Goal: Task Accomplishment & Management: Manage account settings

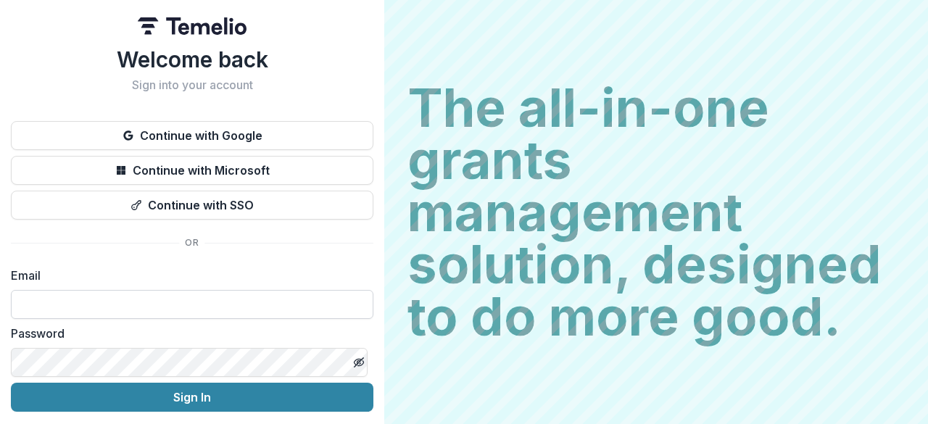
click at [28, 307] on input at bounding box center [192, 304] width 362 height 29
type input "**********"
click at [355, 360] on icon "Toggle password visibility" at bounding box center [358, 363] width 7 height 6
click at [357, 365] on icon "Toggle password visibility" at bounding box center [359, 363] width 12 height 12
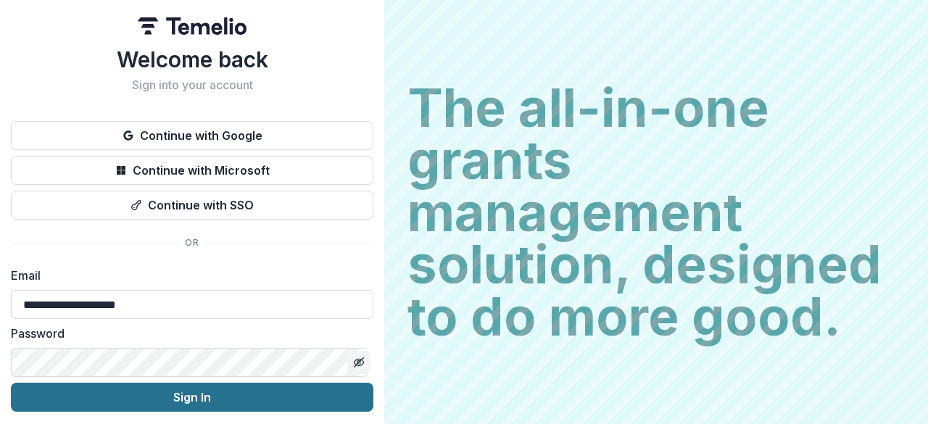
click at [220, 399] on button "Sign In" at bounding box center [192, 397] width 362 height 29
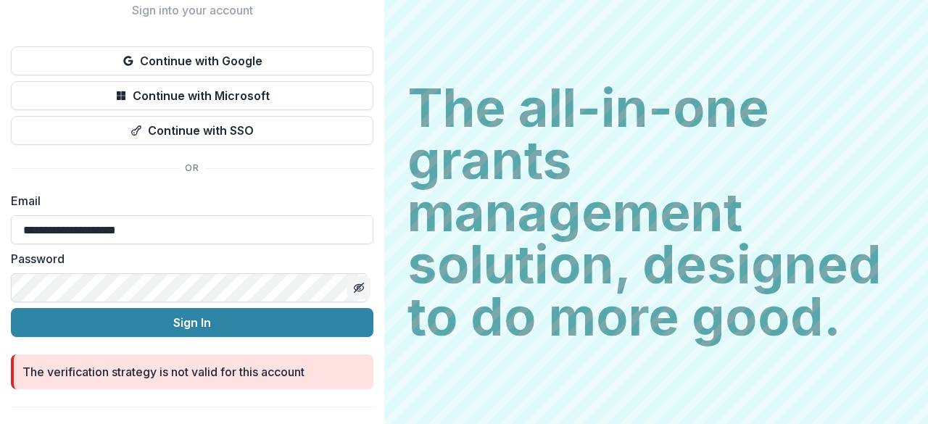
scroll to position [86, 0]
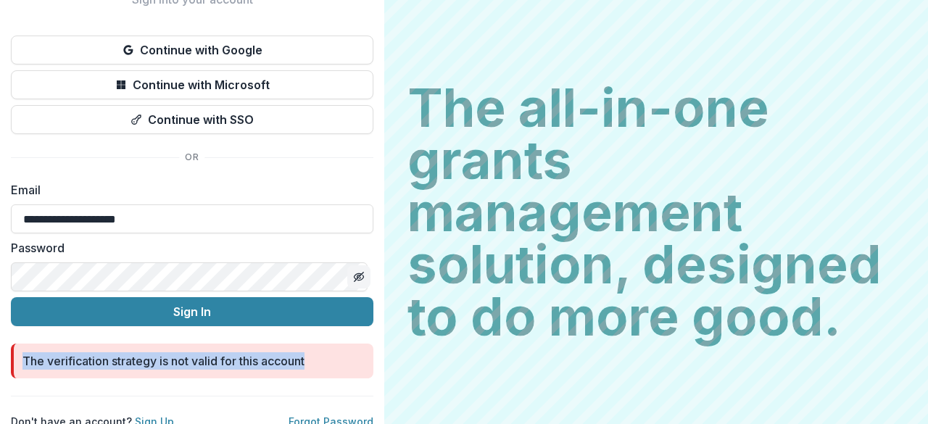
drag, startPoint x: 323, startPoint y: 358, endPoint x: 21, endPoint y: 362, distance: 302.3
click at [21, 362] on div "The verification strategy is not valid for this account" at bounding box center [192, 361] width 362 height 35
copy div "The verification strategy is not valid for this account"
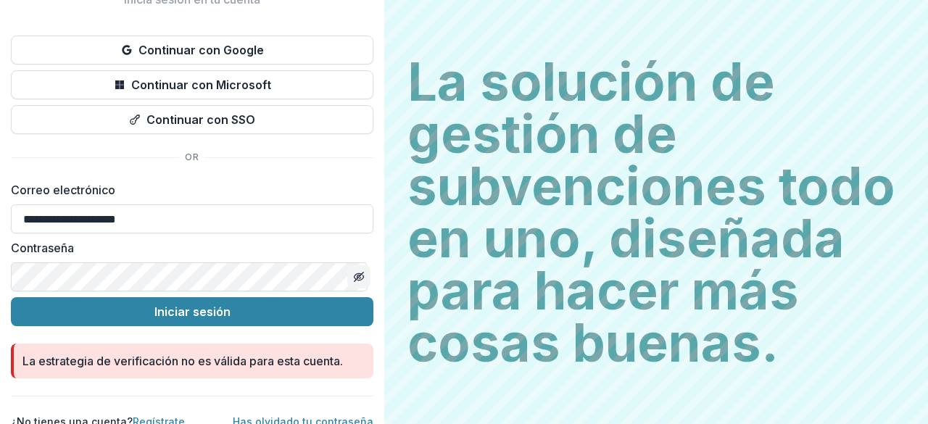
scroll to position [101, 0]
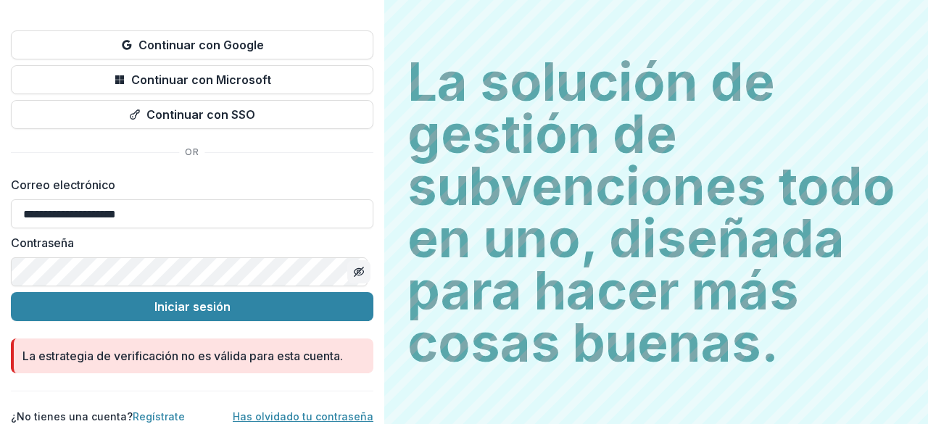
click at [267, 410] on font "Has olvidado tu contraseña" at bounding box center [303, 416] width 141 height 12
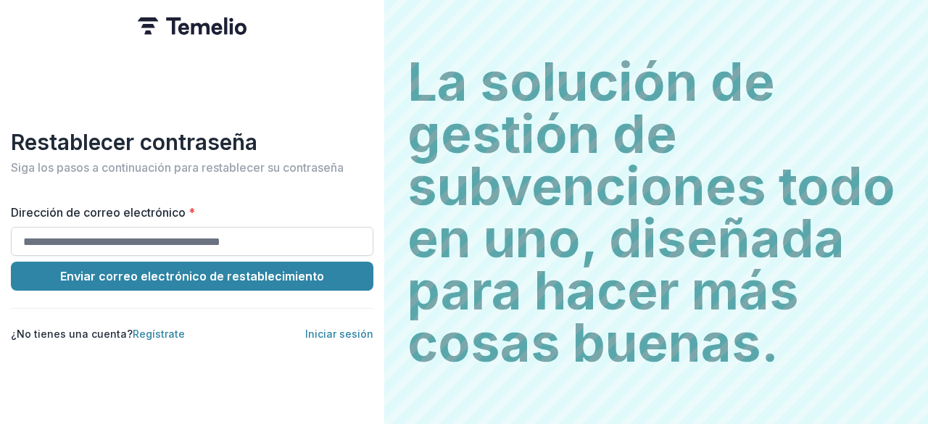
click at [38, 237] on input "Dirección de correo electrónico *" at bounding box center [192, 241] width 362 height 29
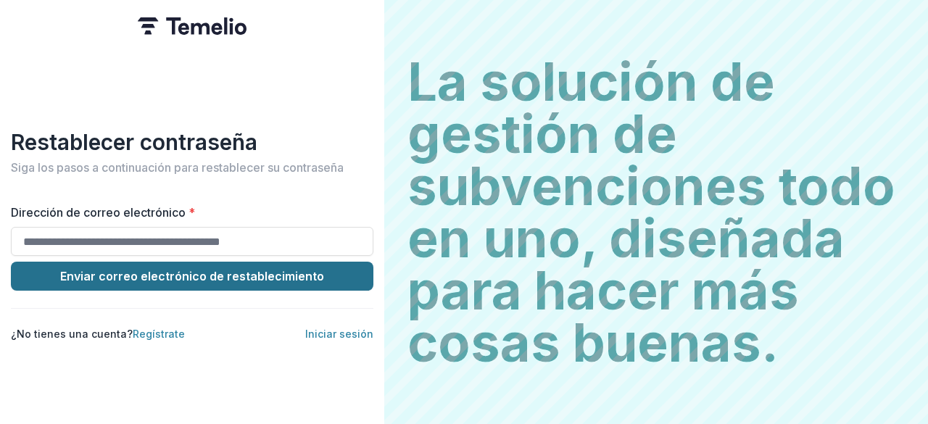
type input "**********"
click at [257, 278] on font "Enviar correo electrónico de restablecimiento" at bounding box center [192, 276] width 264 height 14
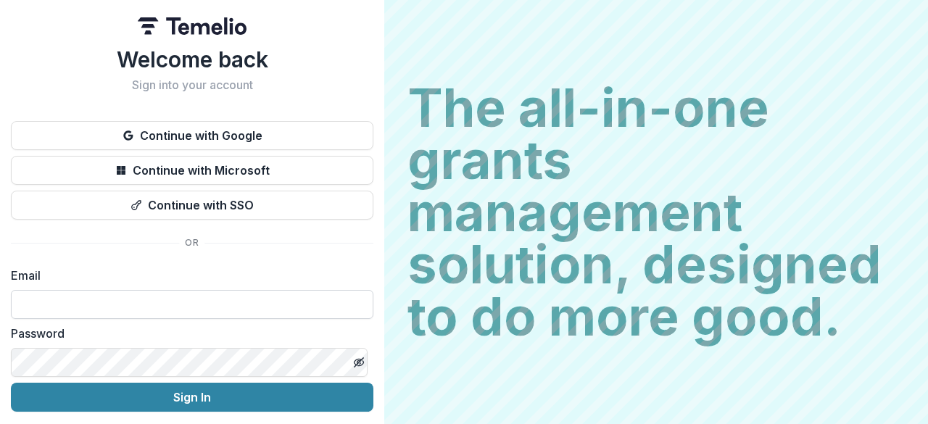
click at [41, 308] on input at bounding box center [192, 304] width 362 height 29
type input "**********"
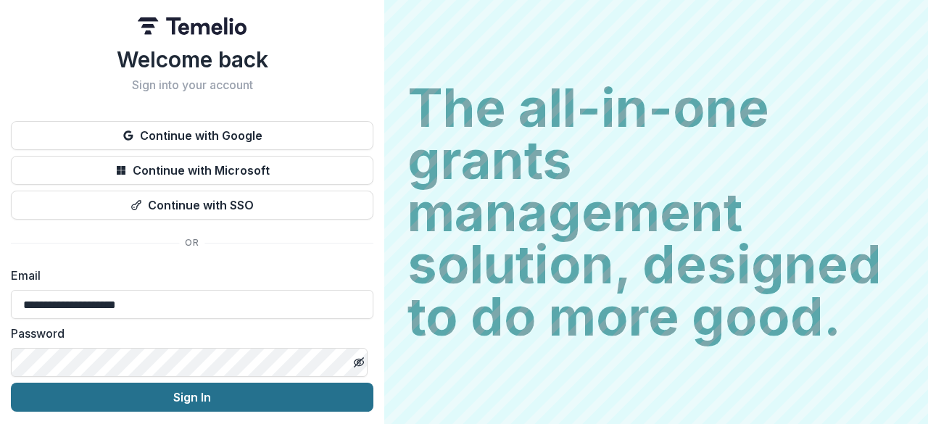
click at [189, 397] on button "Sign In" at bounding box center [192, 397] width 362 height 29
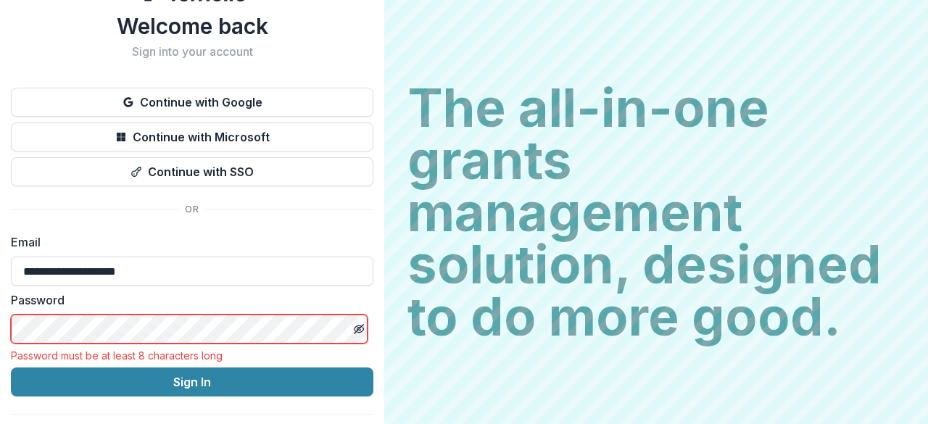
scroll to position [67, 0]
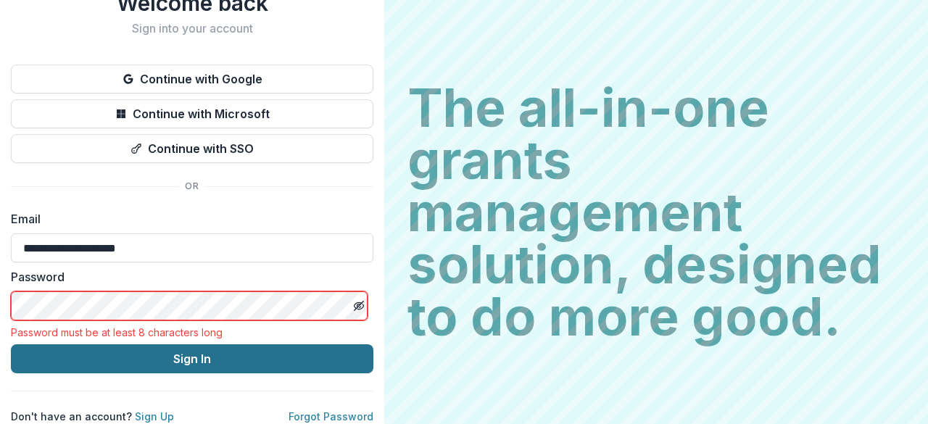
click at [236, 355] on button "Sign In" at bounding box center [192, 358] width 362 height 29
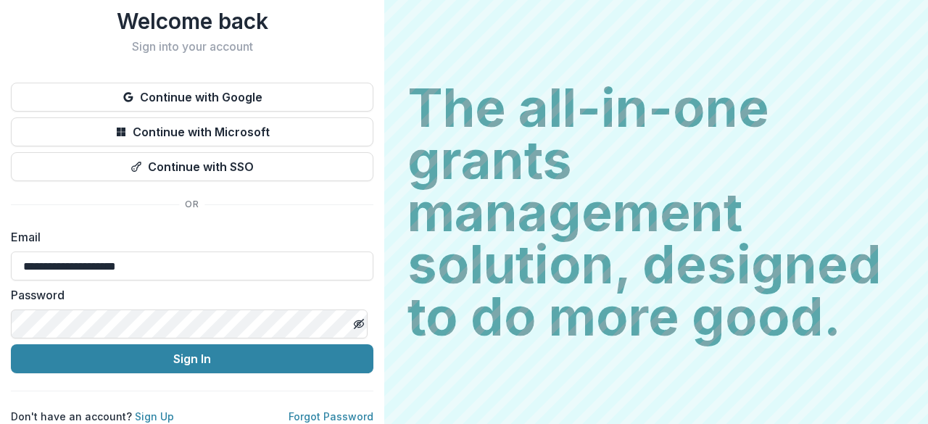
scroll to position [49, 0]
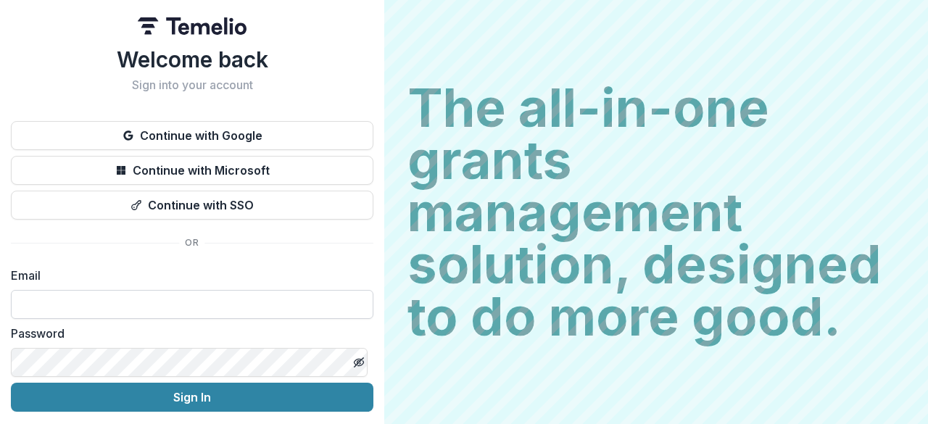
click at [53, 305] on input at bounding box center [192, 304] width 362 height 29
type input "**********"
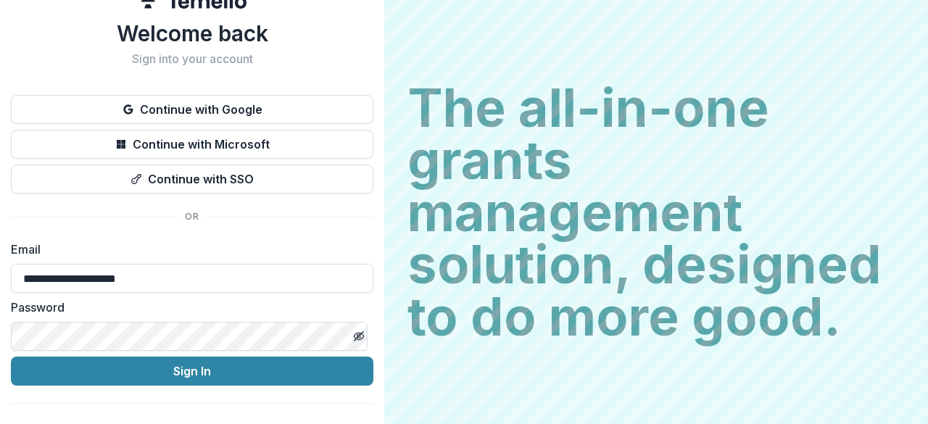
scroll to position [49, 0]
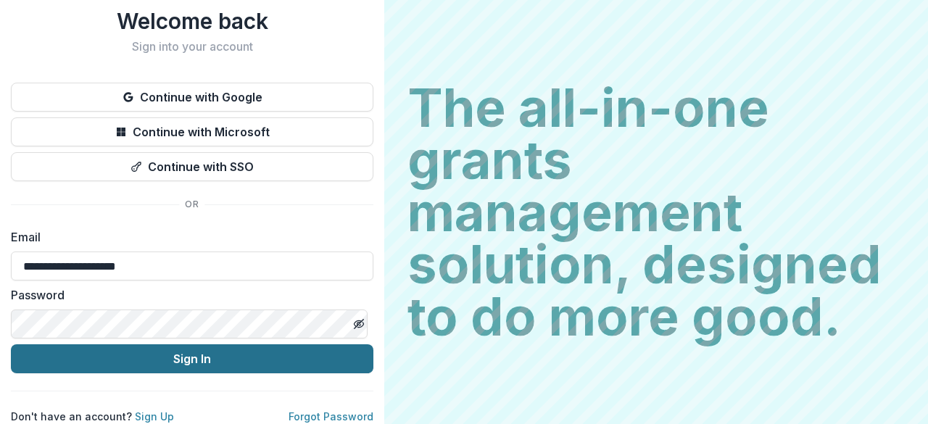
click at [197, 348] on button "Sign In" at bounding box center [192, 358] width 362 height 29
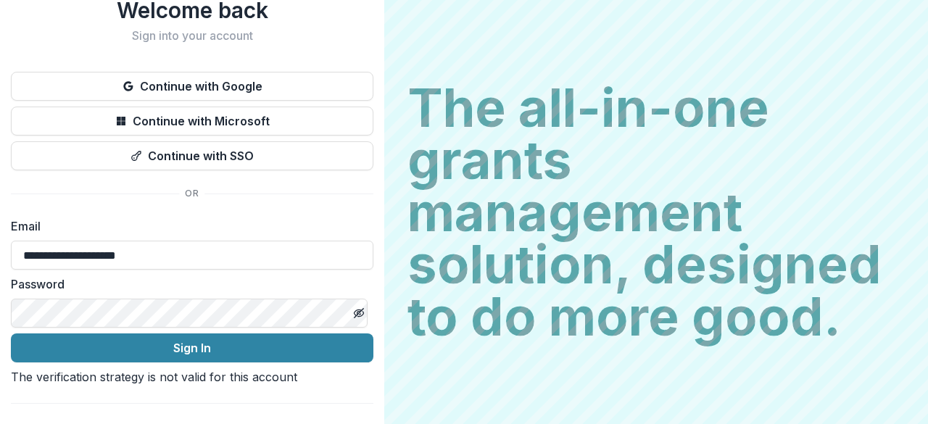
drag, startPoint x: 379, startPoint y: 291, endPoint x: 383, endPoint y: 360, distance: 68.3
click at [383, 360] on div "**********" at bounding box center [192, 212] width 384 height 424
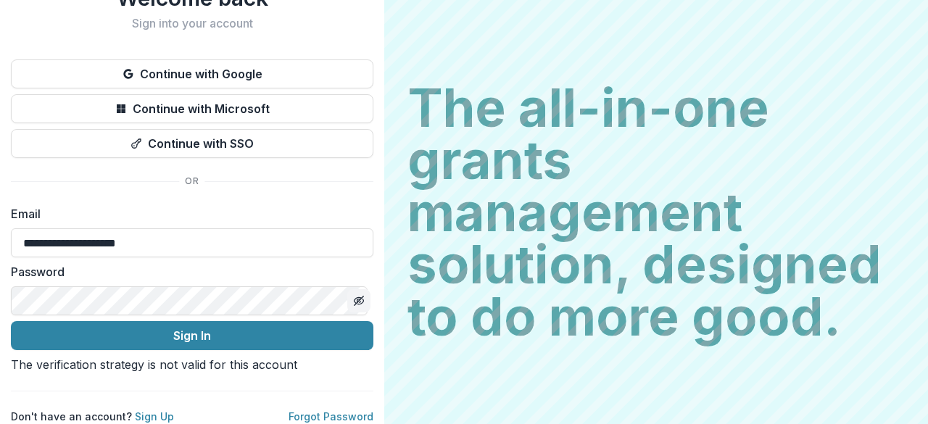
click at [355, 295] on icon "Toggle password visibility" at bounding box center [359, 301] width 12 height 12
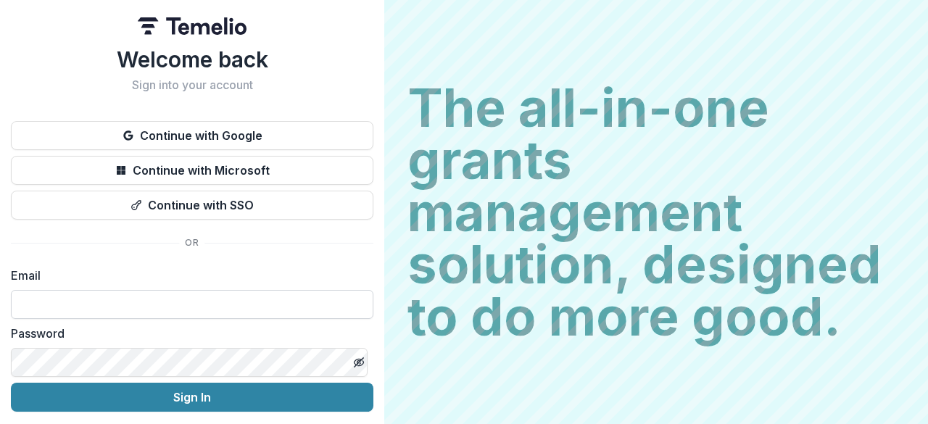
click at [38, 299] on input at bounding box center [192, 304] width 362 height 29
type input "**********"
click at [353, 366] on icon "Toggle password visibility" at bounding box center [359, 363] width 12 height 12
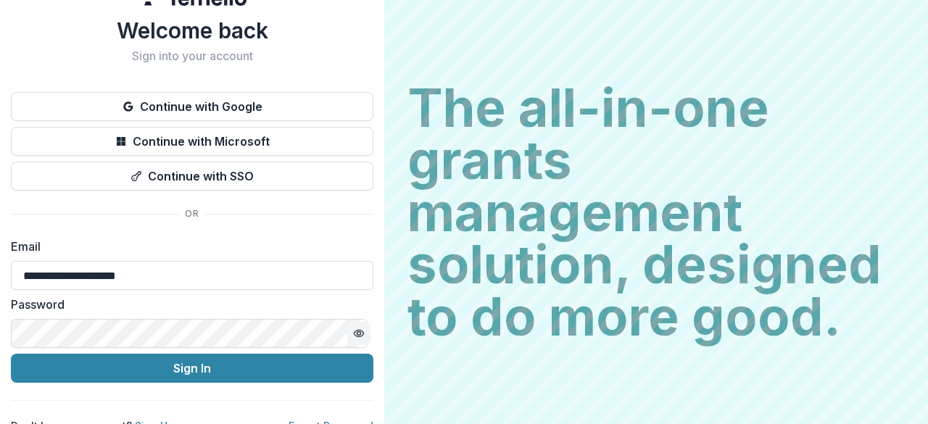
scroll to position [49, 0]
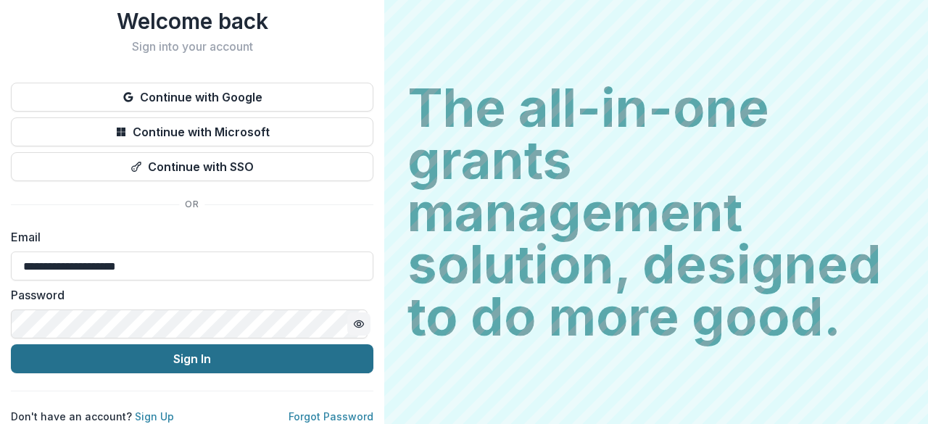
click at [194, 347] on button "Sign In" at bounding box center [192, 358] width 362 height 29
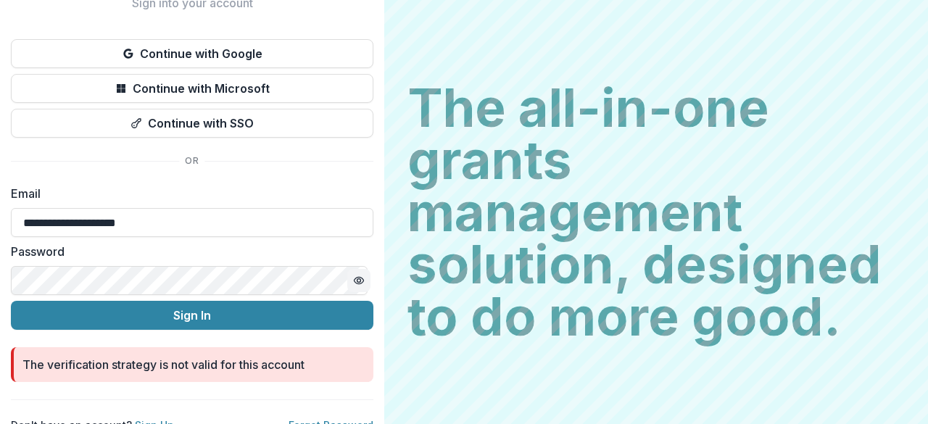
scroll to position [101, 0]
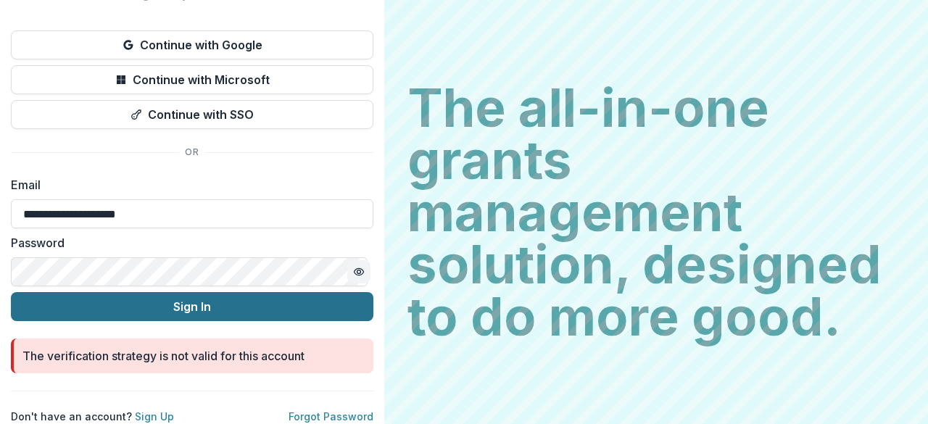
click at [193, 294] on button "Sign In" at bounding box center [192, 306] width 362 height 29
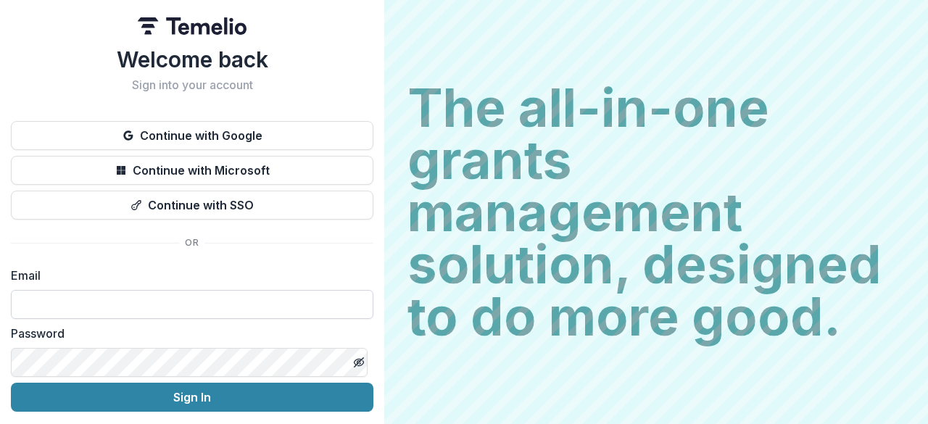
click at [88, 299] on input at bounding box center [192, 304] width 362 height 29
type input "**********"
click at [353, 362] on icon "Toggle password visibility" at bounding box center [359, 363] width 12 height 12
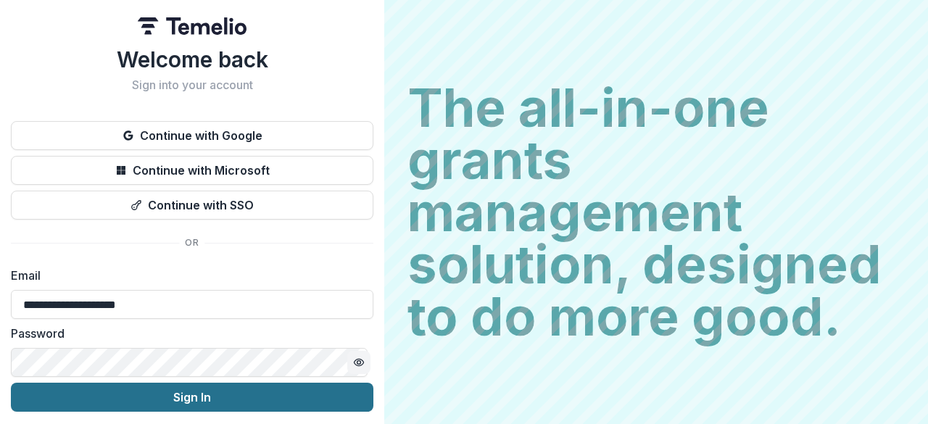
click at [217, 395] on button "Sign In" at bounding box center [192, 397] width 362 height 29
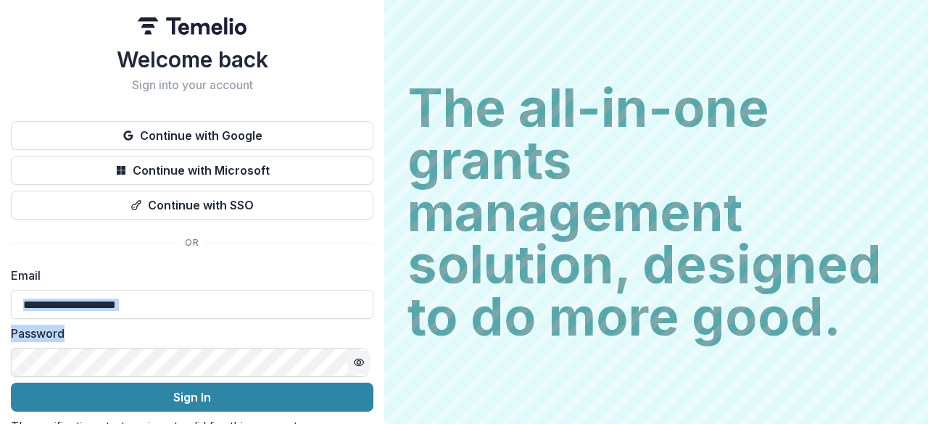
drag, startPoint x: 379, startPoint y: 311, endPoint x: 381, endPoint y: 352, distance: 40.7
click at [381, 352] on div "**********" at bounding box center [192, 212] width 384 height 424
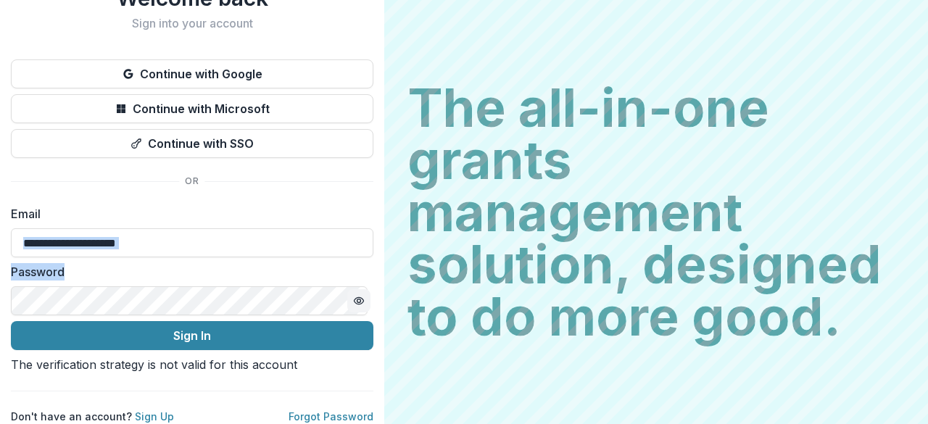
scroll to position [101, 0]
click at [327, 410] on link "Forgot Password" at bounding box center [331, 416] width 85 height 12
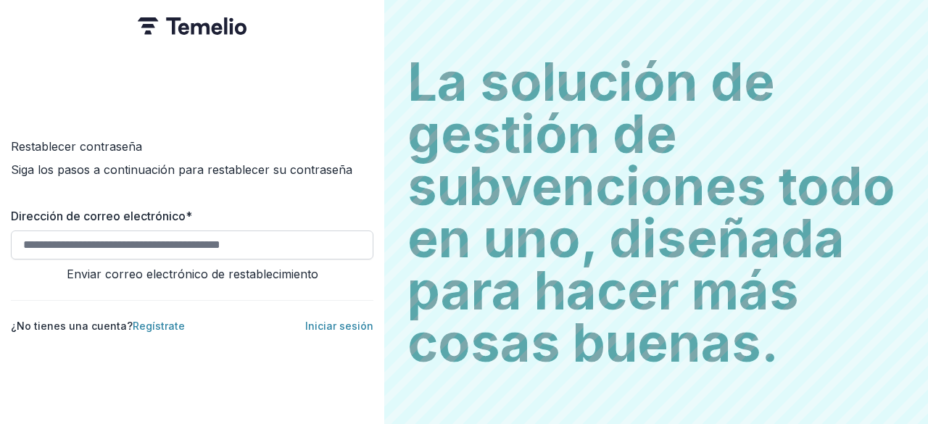
click at [48, 237] on input "Dirección de correo electrónico *" at bounding box center [192, 245] width 362 height 29
drag, startPoint x: 48, startPoint y: 237, endPoint x: 34, endPoint y: 234, distance: 14.1
click at [34, 234] on input "Dirección de correo electrónico *" at bounding box center [192, 245] width 362 height 29
type input "**********"
click at [286, 273] on font "Enviar correo electrónico de restablecimiento" at bounding box center [193, 274] width 252 height 14
